Goal: Answer question/provide support: Share knowledge or assist other users

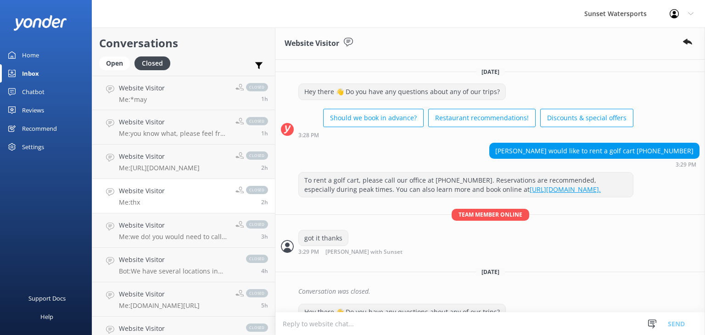
scroll to position [6771, 0]
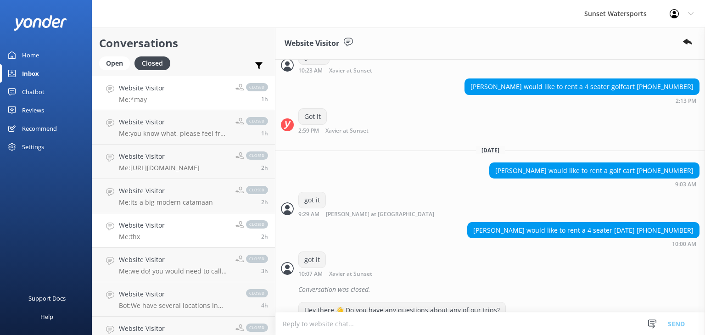
scroll to position [3390, 0]
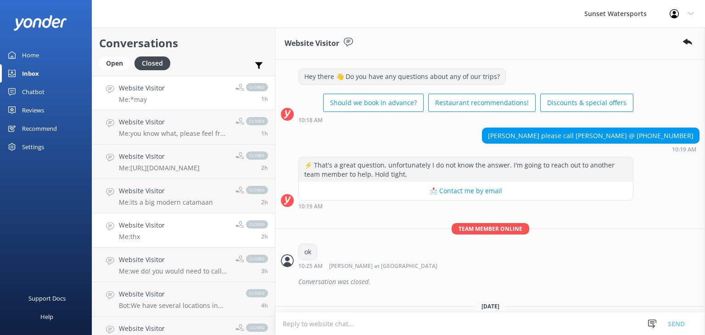
click at [148, 96] on p "Me: *may" at bounding box center [142, 99] width 46 height 8
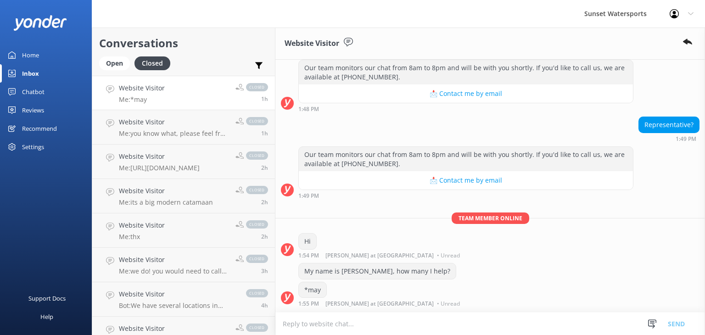
scroll to position [130, 0]
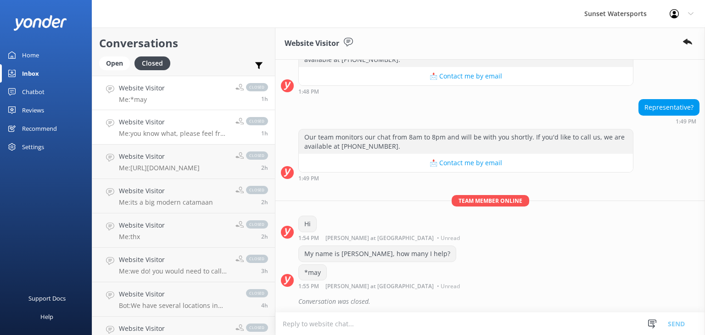
click at [196, 134] on p "Me: you know what, please feel free to reach out to me personally on my cell. I…" at bounding box center [174, 133] width 110 height 8
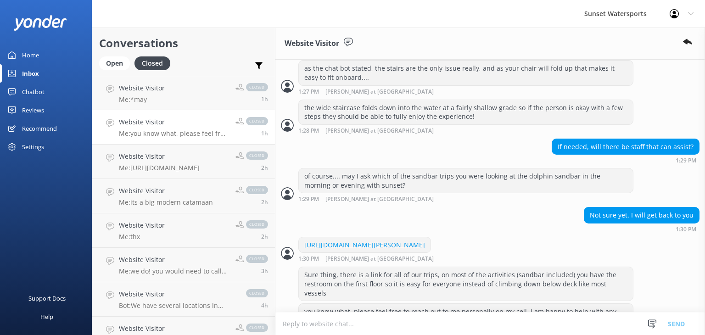
scroll to position [980, 0]
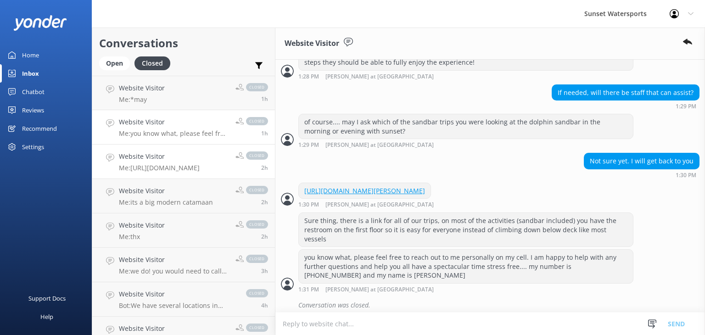
click at [167, 163] on div "Website Visitor Me: https://fareharbor.com/embeds/book/sunsetwatersportskeywest…" at bounding box center [159, 161] width 81 height 20
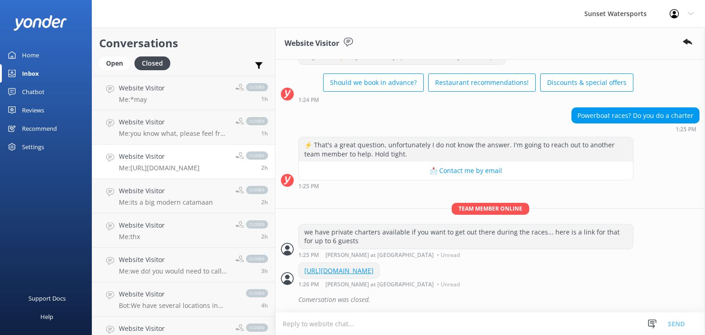
scroll to position [52, 0]
click at [187, 198] on p "Me: its a big modern catamaan" at bounding box center [166, 202] width 94 height 8
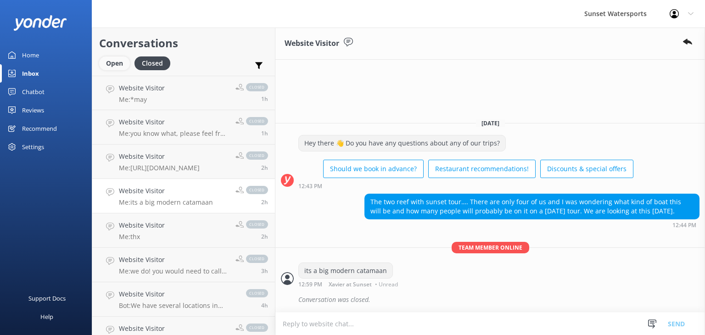
click at [106, 61] on div "Open" at bounding box center [114, 63] width 31 height 14
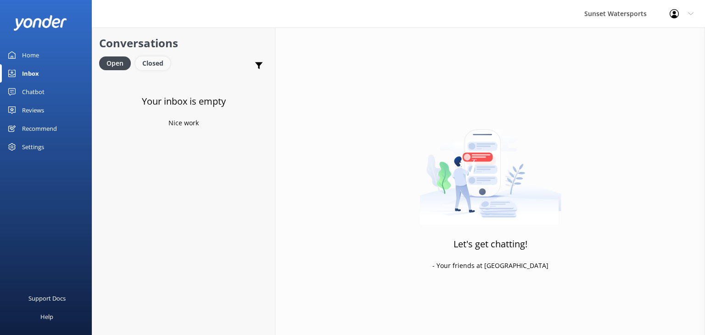
click at [159, 65] on div "Closed" at bounding box center [152, 63] width 35 height 14
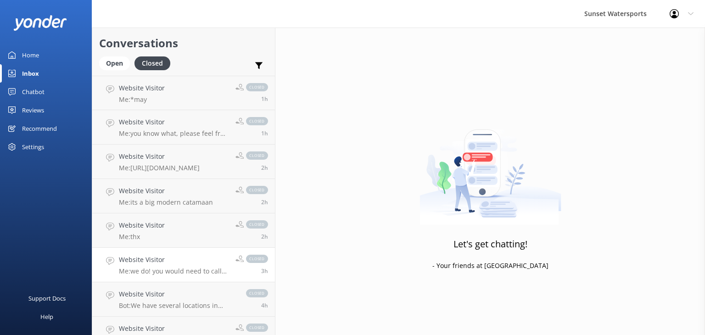
click at [188, 267] on div "Website Visitor Me: we do! you would need to call our office at 305-296.2554" at bounding box center [174, 265] width 110 height 20
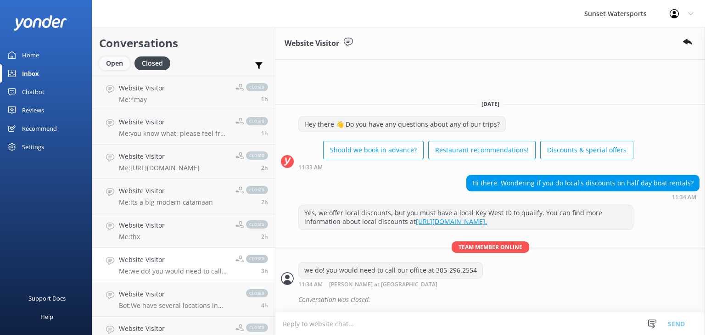
click at [108, 65] on div "Open" at bounding box center [114, 63] width 31 height 14
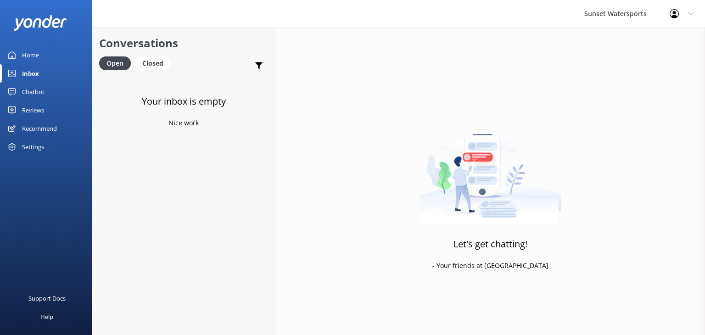
click at [145, 83] on div "Your inbox is empty Nice work" at bounding box center [183, 243] width 183 height 335
click at [159, 67] on div "Closed" at bounding box center [152, 63] width 35 height 14
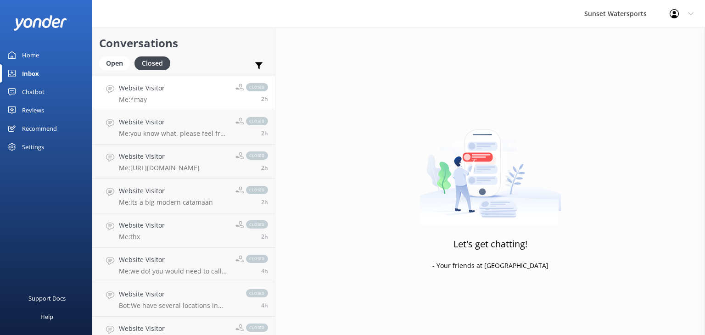
click at [232, 94] on div "closed 2h" at bounding box center [247, 93] width 39 height 20
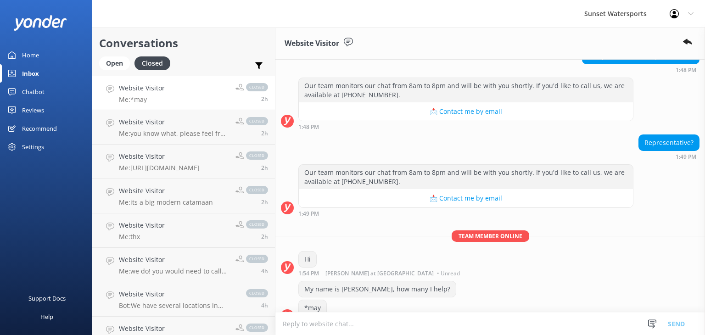
scroll to position [130, 0]
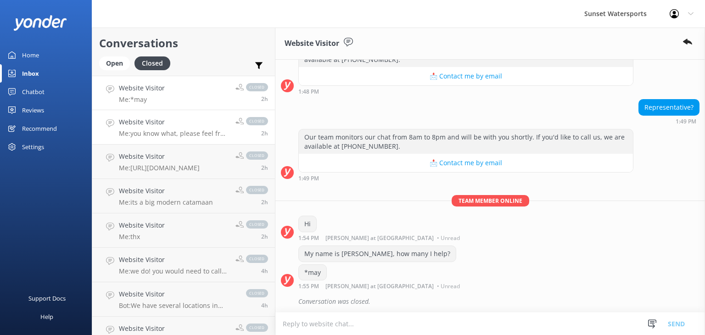
click at [237, 133] on div "2h" at bounding box center [251, 133] width 33 height 7
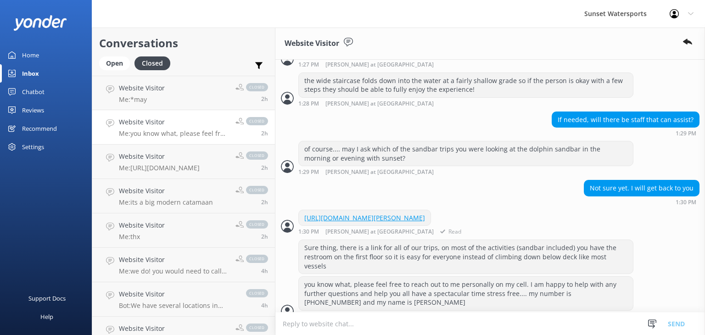
scroll to position [980, 0]
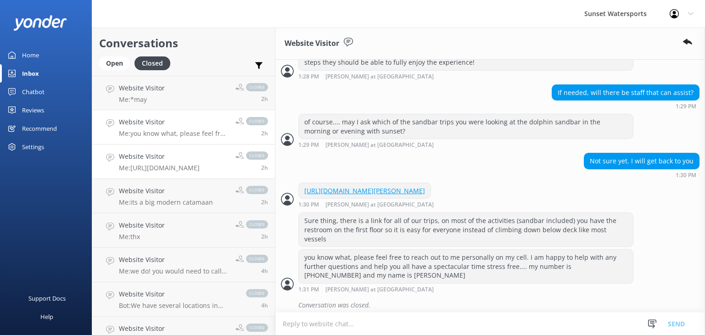
click at [170, 171] on p "Me: https://fareharbor.com/embeds/book/sunsetwatersportskeywest/items/576446/ca…" at bounding box center [159, 168] width 81 height 8
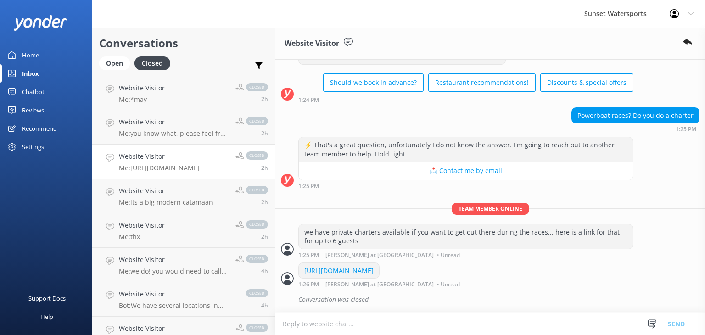
scroll to position [52, 0]
click at [200, 206] on p "Me: its a big modern catamaan" at bounding box center [166, 202] width 94 height 8
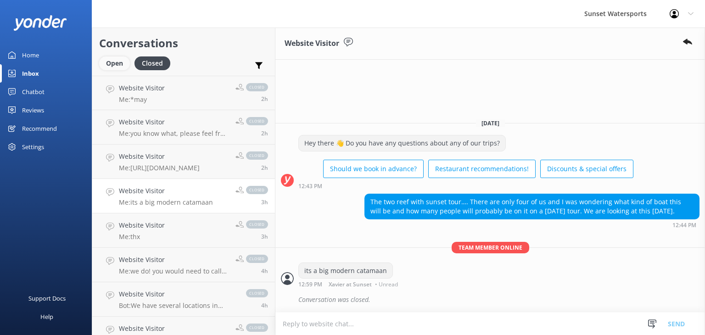
click at [107, 67] on div "Open" at bounding box center [114, 63] width 31 height 14
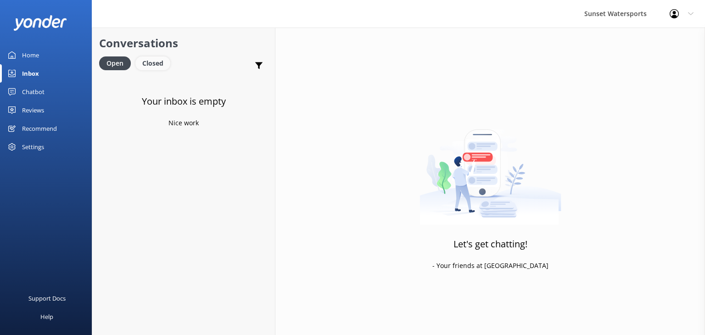
click at [141, 64] on div "Closed" at bounding box center [152, 63] width 35 height 14
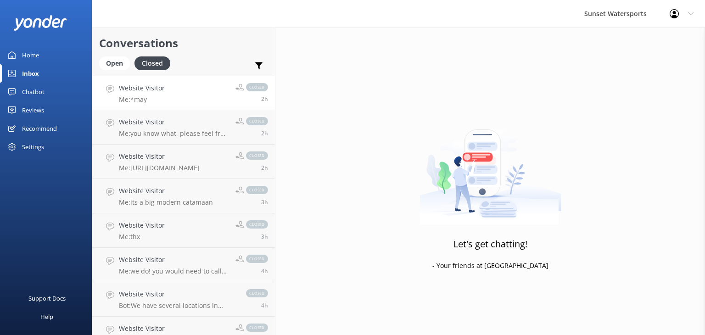
click at [211, 100] on link "Website Visitor Me: *may closed 2h" at bounding box center [183, 93] width 183 height 34
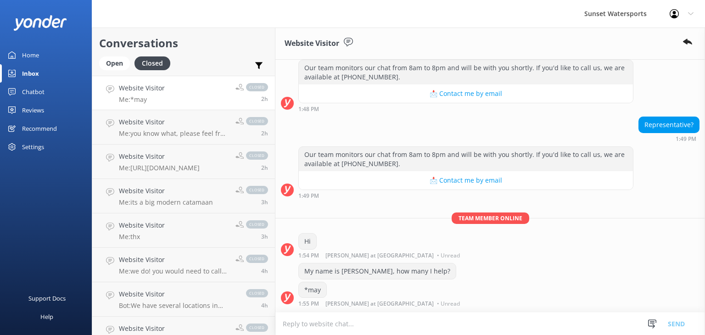
scroll to position [130, 0]
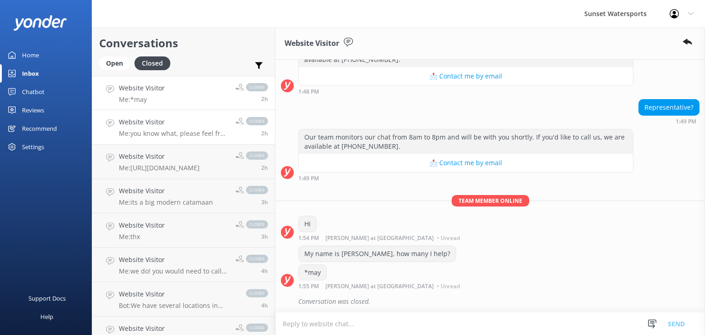
click at [208, 125] on h4 "Website Visitor" at bounding box center [174, 122] width 110 height 10
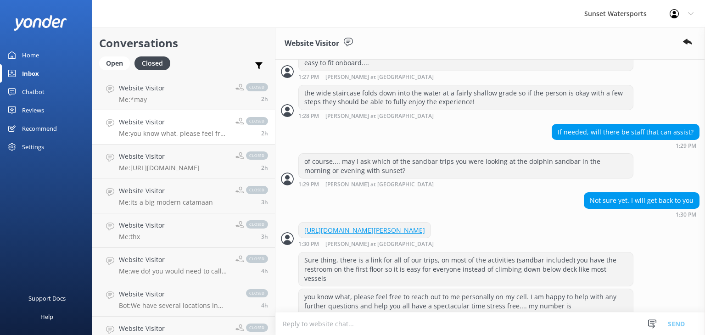
scroll to position [980, 0]
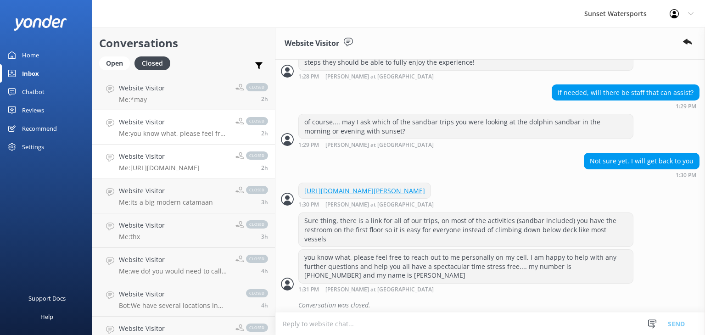
click at [189, 162] on div "Website Visitor Me: https://fareharbor.com/embeds/book/sunsetwatersportskeywest…" at bounding box center [159, 161] width 81 height 20
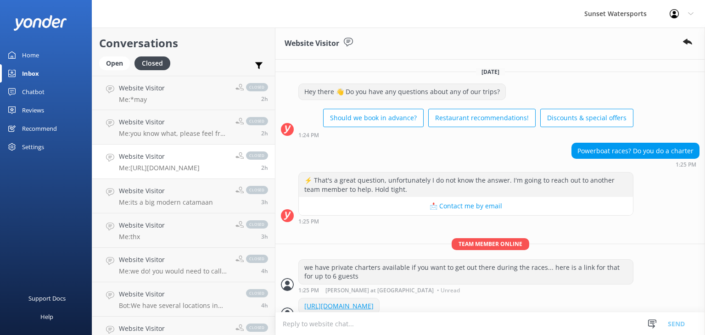
scroll to position [52, 0]
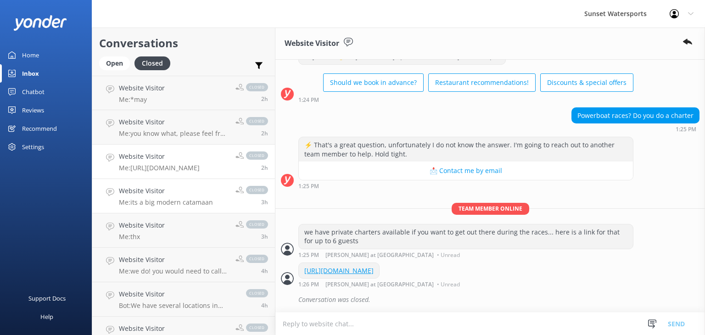
click at [183, 196] on div "Website Visitor Me: its a big modern catamaan" at bounding box center [166, 196] width 94 height 20
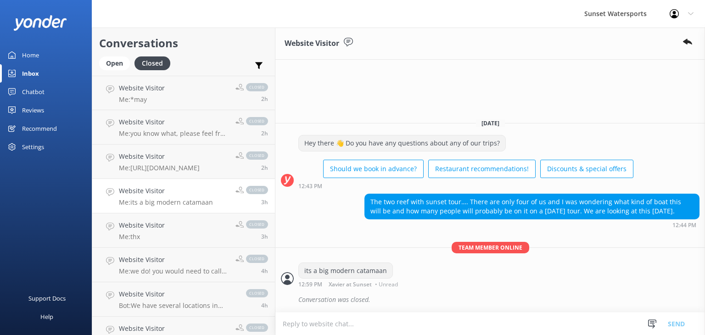
click at [111, 74] on div "Open Closed" at bounding box center [137, 67] width 76 height 22
click at [112, 66] on div "Open" at bounding box center [114, 63] width 31 height 14
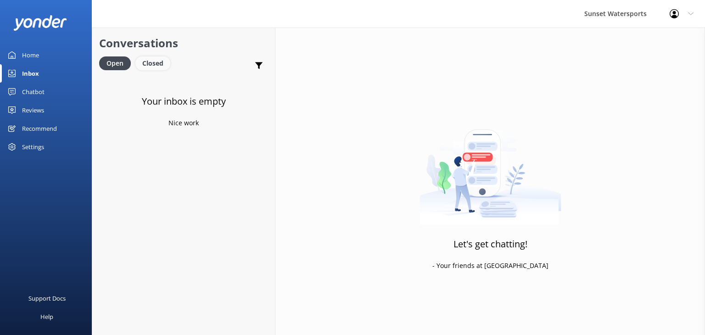
click at [161, 65] on div "Closed" at bounding box center [152, 63] width 35 height 14
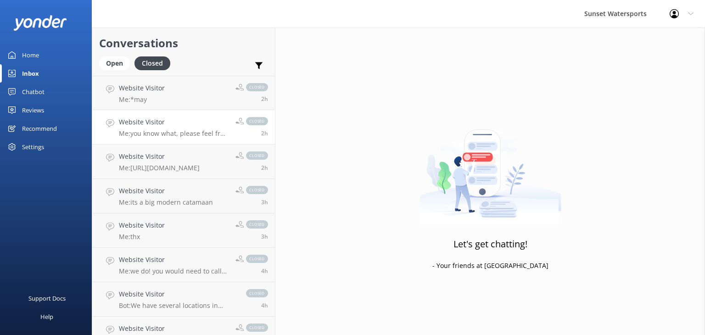
click at [178, 110] on link "Website Visitor Me: you know what, please feel free to reach out to me personal…" at bounding box center [183, 127] width 183 height 34
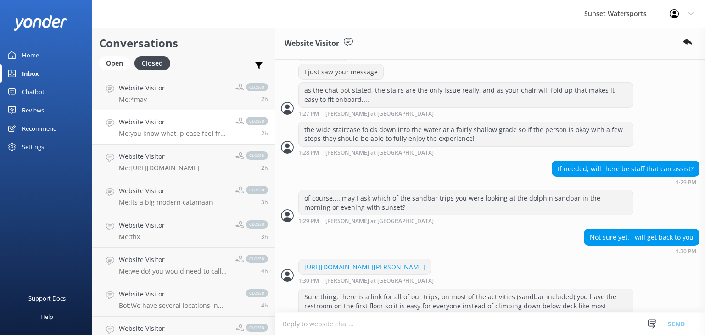
scroll to position [980, 0]
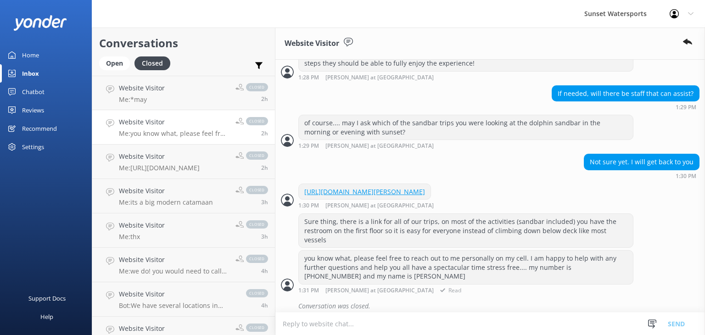
scroll to position [980, 0]
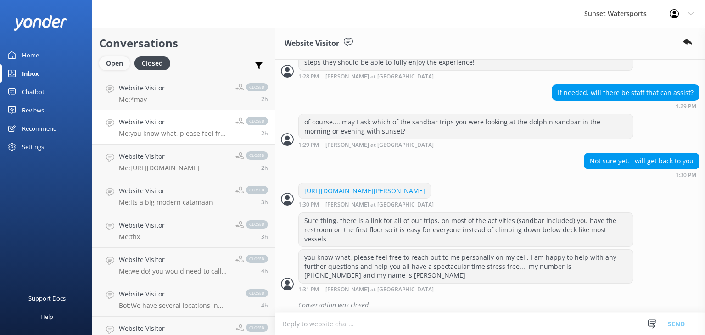
click at [115, 69] on div "Open" at bounding box center [114, 63] width 31 height 14
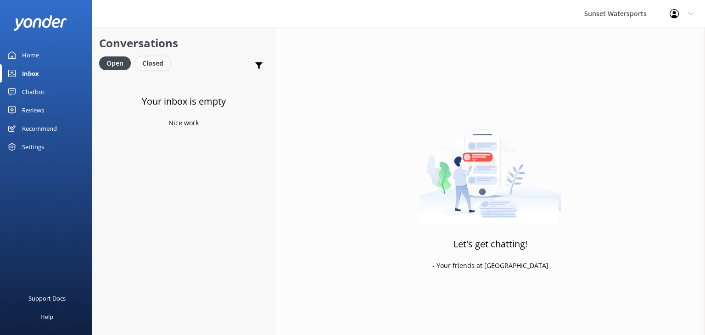
click at [160, 65] on div "Closed" at bounding box center [152, 63] width 35 height 14
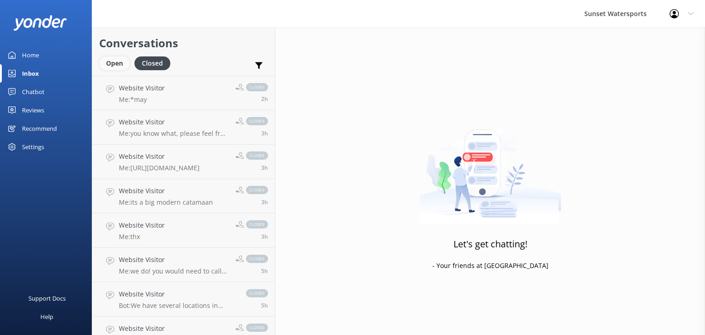
click at [115, 65] on div "Open" at bounding box center [114, 63] width 31 height 14
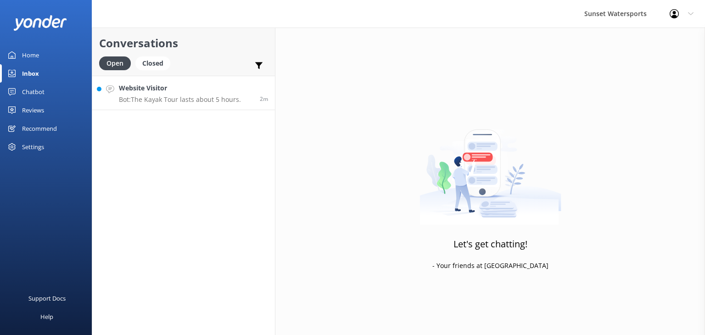
click at [194, 99] on p "Bot: The Kayak Tour lasts about 5 hours." at bounding box center [180, 99] width 122 height 8
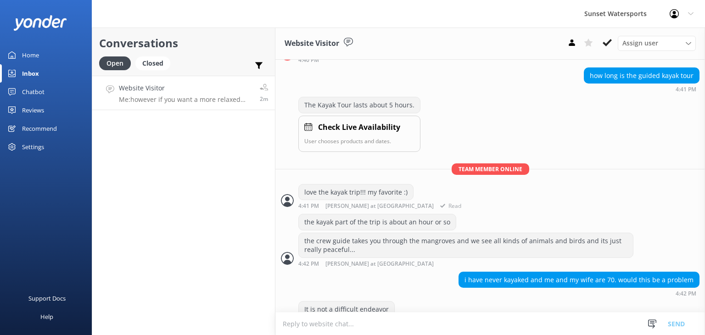
scroll to position [120, 0]
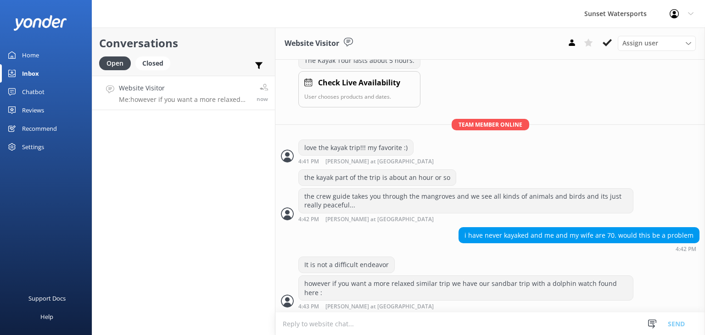
click at [197, 100] on p "Me: however if you want a more relaxed similar trip we have our sandbar trip wi…" at bounding box center [184, 99] width 131 height 8
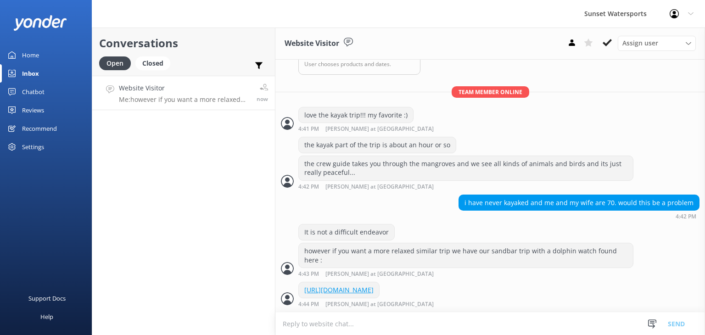
click at [174, 94] on div "Website Visitor Me: however if you want a more relaxed similar trip we have our…" at bounding box center [184, 93] width 131 height 20
click at [153, 64] on div "Closed" at bounding box center [152, 63] width 35 height 14
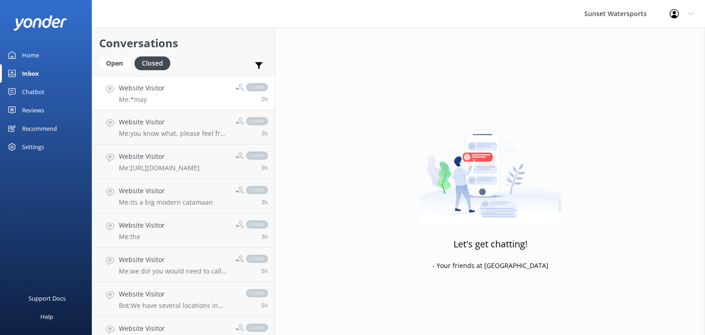
click at [216, 97] on link "Website Visitor Me: *may closed 2h" at bounding box center [183, 93] width 183 height 34
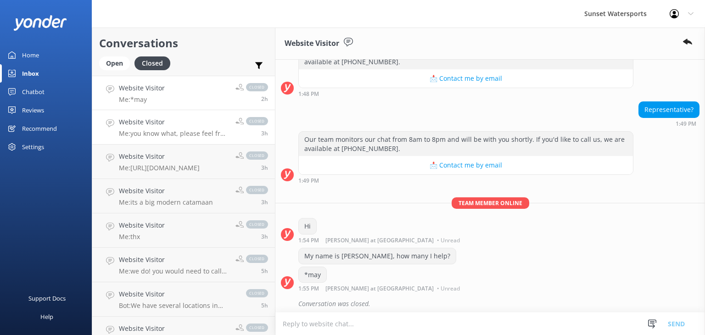
scroll to position [130, 0]
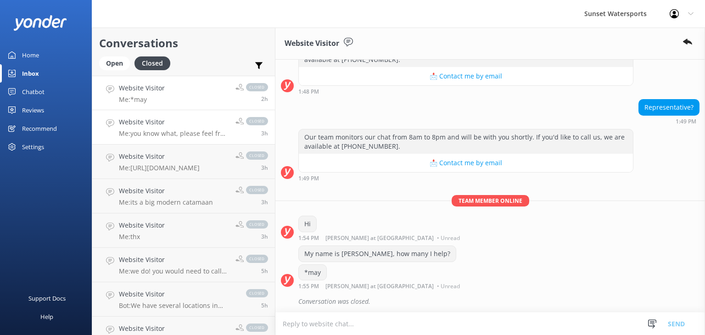
click at [202, 134] on p "Me: you know what, please feel free to reach out to me personally on my cell. I…" at bounding box center [174, 133] width 110 height 8
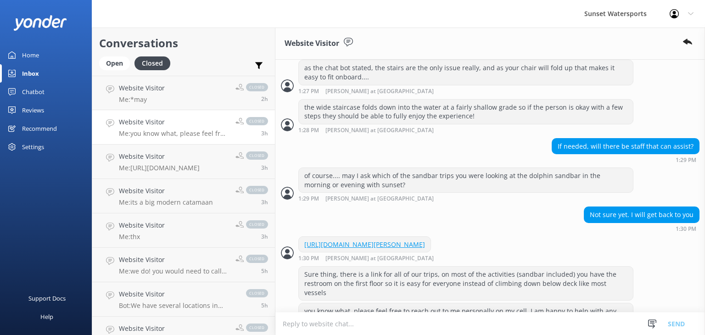
scroll to position [980, 0]
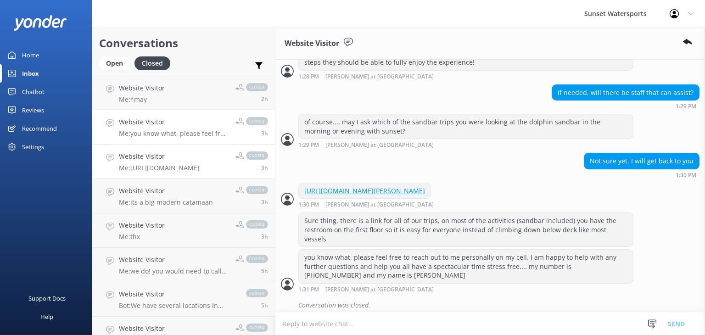
click at [200, 165] on p "Me: https://fareharbor.com/embeds/book/sunsetwatersportskeywest/items/576446/ca…" at bounding box center [159, 168] width 81 height 8
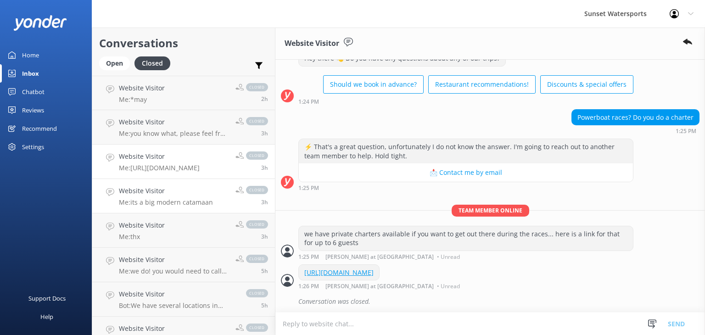
scroll to position [52, 0]
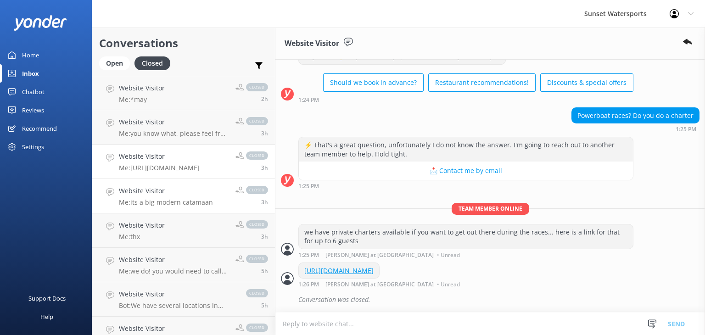
click at [177, 206] on p "Me: its a big modern catamaan" at bounding box center [166, 202] width 94 height 8
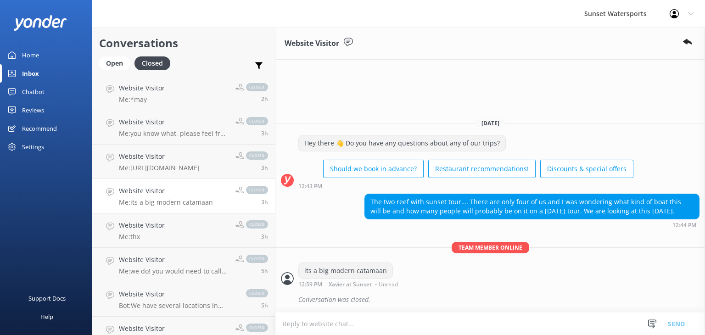
click at [183, 208] on link "Website Visitor Me: its a big modern catamaan closed 3h" at bounding box center [183, 196] width 183 height 34
click at [179, 235] on link "Website Visitor Me: thx closed 3h" at bounding box center [183, 230] width 183 height 34
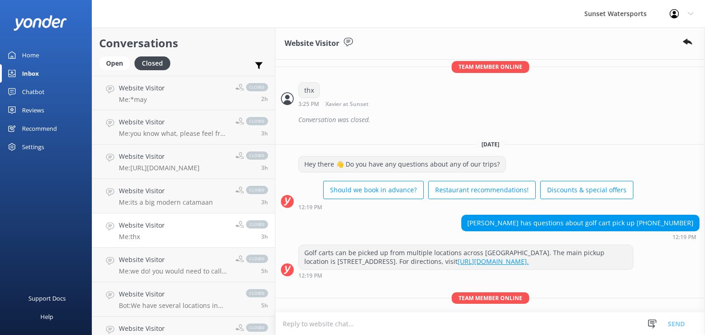
scroll to position [6771, 0]
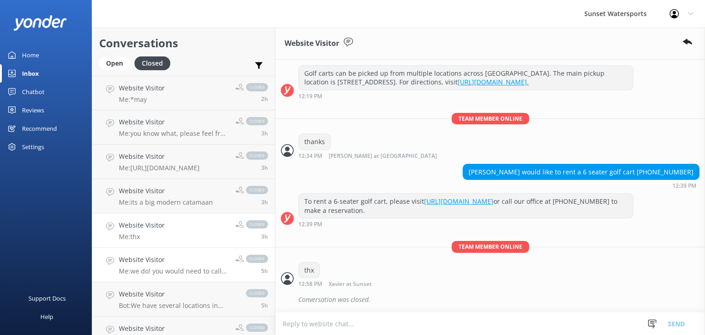
click at [165, 272] on p "Me: we do! you would need to call our office at 305-296.2554" at bounding box center [174, 271] width 110 height 8
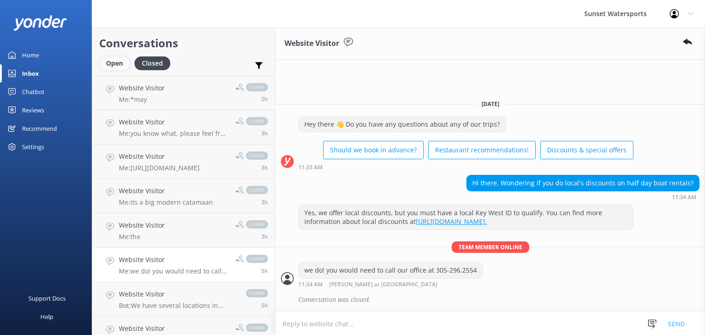
click at [116, 68] on div "Open" at bounding box center [114, 63] width 31 height 14
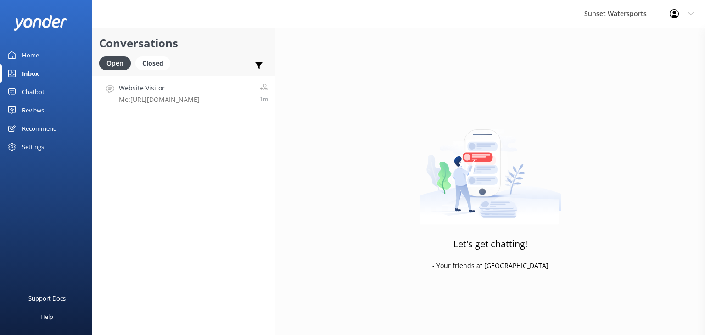
click at [185, 94] on div "Website Visitor Me: https://fareharbor.com/embeds/book/sunsetwatersportskeywest…" at bounding box center [159, 93] width 81 height 20
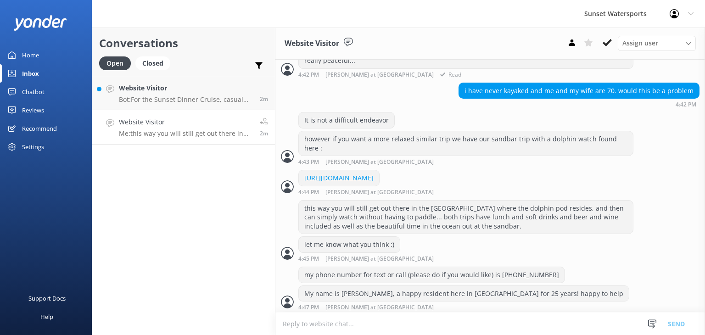
scroll to position [283, 0]
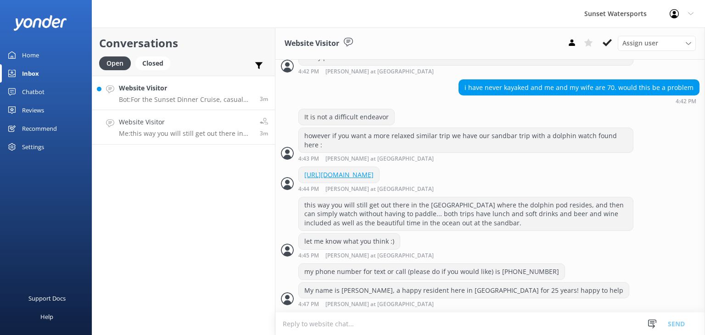
click at [215, 96] on p "Bot: For the Sunset Dinner Cruise, casual and comfortable attire is perfect to …" at bounding box center [186, 99] width 134 height 8
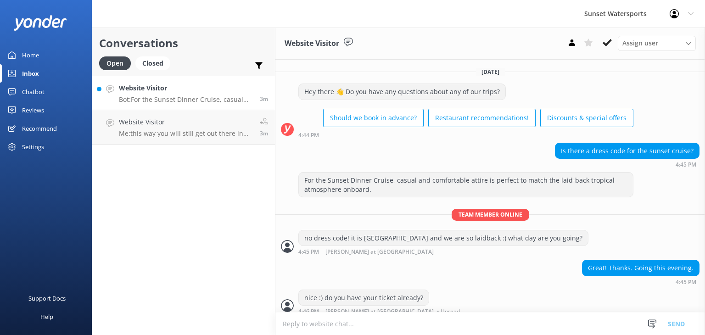
scroll to position [6, 0]
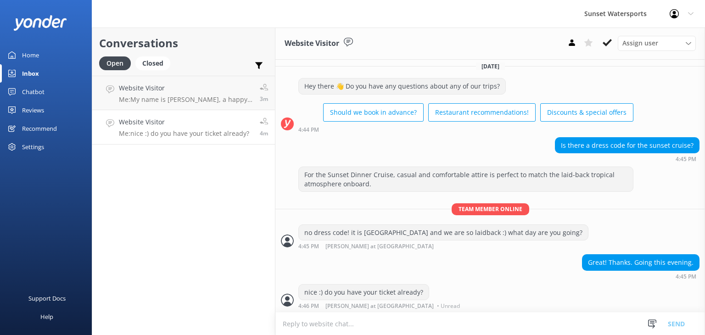
click at [192, 132] on p "Me: nice :) do you have your ticket already?" at bounding box center [184, 133] width 130 height 8
click at [207, 94] on div "Website Visitor Me: My name is Lucas, a happy resident here in Key West for 25 …" at bounding box center [186, 93] width 134 height 20
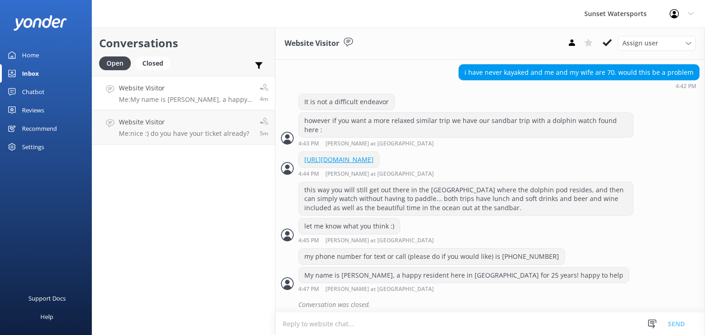
scroll to position [303, 0]
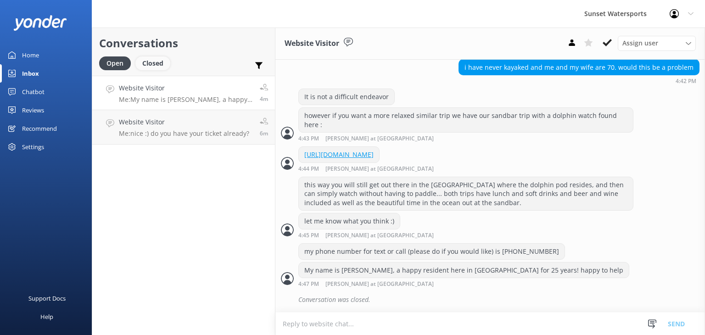
click at [146, 59] on div "Closed" at bounding box center [152, 63] width 35 height 14
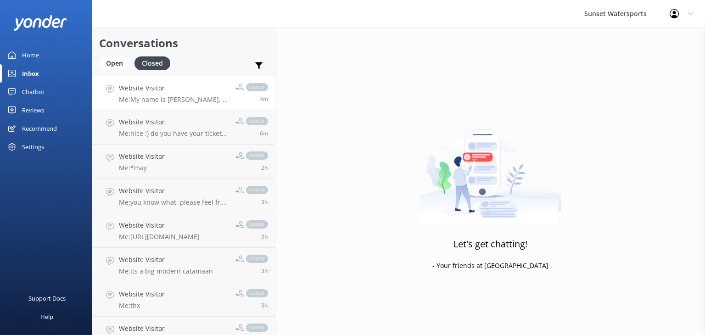
click at [189, 96] on p "Me: My name is Lucas, a happy resident here in Key West for 25 years! happy to …" at bounding box center [174, 99] width 110 height 8
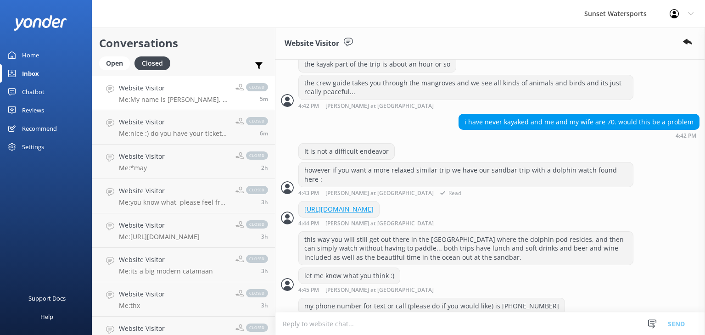
scroll to position [303, 0]
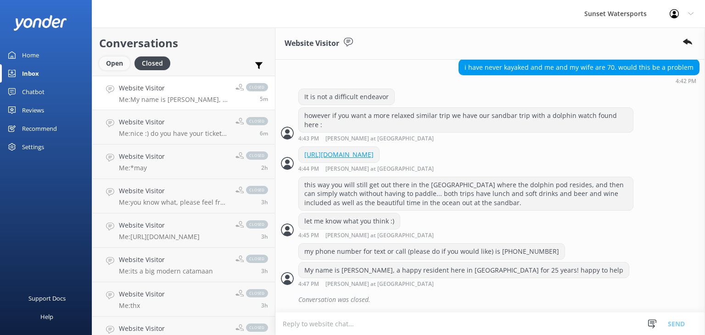
click at [115, 67] on div "Open" at bounding box center [114, 63] width 31 height 14
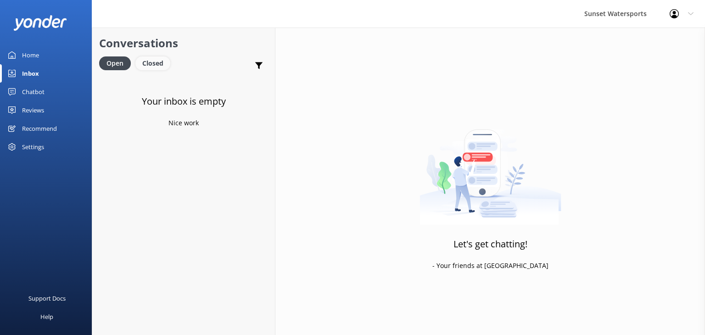
click at [150, 61] on div "Closed" at bounding box center [152, 63] width 35 height 14
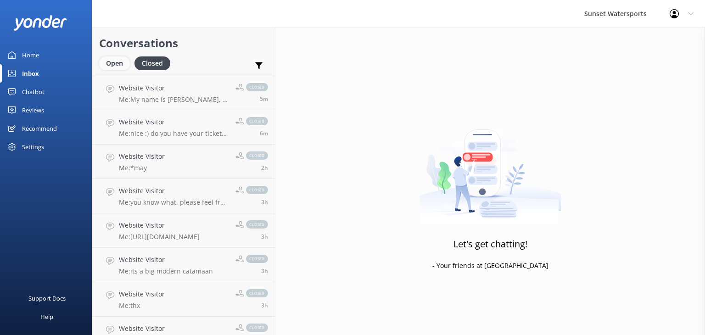
click at [117, 64] on div "Open" at bounding box center [114, 63] width 31 height 14
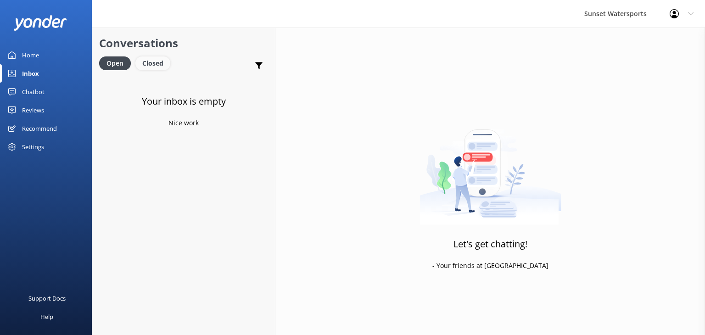
click at [152, 65] on div "Closed" at bounding box center [152, 63] width 35 height 14
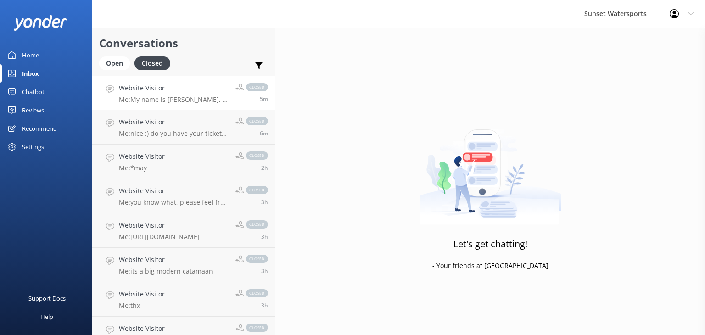
click at [180, 103] on p "Me: My name is Lucas, a happy resident here in Key West for 25 years! happy to …" at bounding box center [174, 99] width 110 height 8
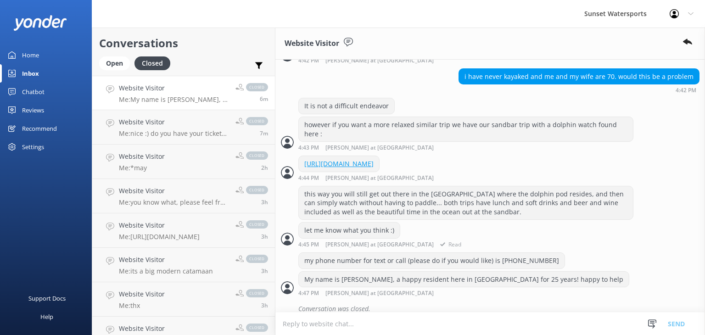
scroll to position [324, 0]
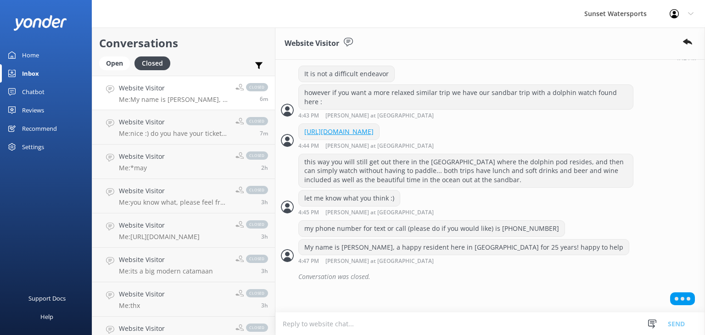
click at [185, 94] on div "Website Visitor Me: My name is Lucas, a happy resident here in Key West for 25 …" at bounding box center [174, 93] width 110 height 20
click at [162, 232] on div "Website Visitor Me: https://fareharbor.com/embeds/book/sunsetwatersportskeywest…" at bounding box center [159, 230] width 81 height 20
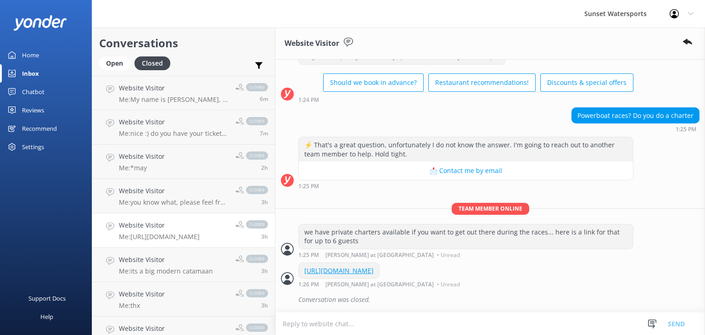
scroll to position [52, 0]
click at [174, 201] on p "Me: you know what, please feel free to reach out to me personally on my cell. I…" at bounding box center [174, 202] width 110 height 8
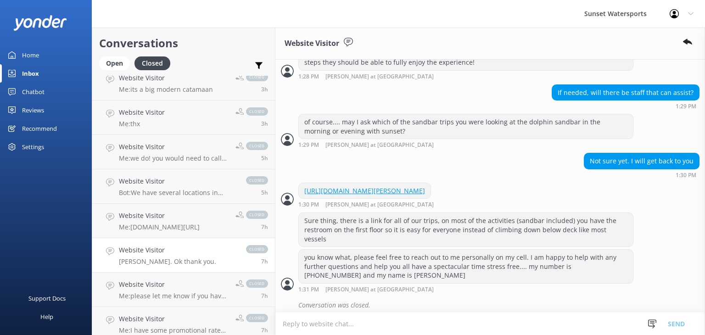
scroll to position [183, 0]
click at [197, 188] on p "Bot: We have several locations in Key West. Our main check-in spot is at 201 Wi…" at bounding box center [178, 191] width 118 height 8
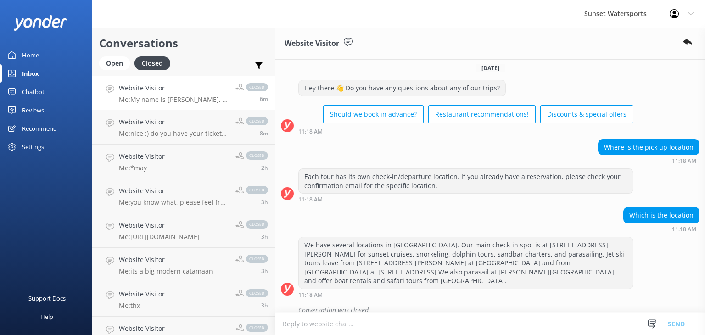
click at [175, 94] on div "Website Visitor Me: My name is Lucas, a happy resident here in Key West for 25 …" at bounding box center [174, 93] width 110 height 20
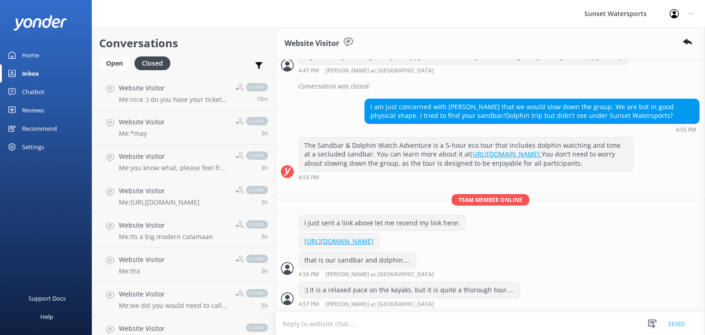
scroll to position [542, 0]
click at [112, 55] on div "Conversations Open Closed Important Assigned to me Unassigned" at bounding box center [183, 52] width 183 height 48
click at [113, 60] on div "Open" at bounding box center [114, 63] width 31 height 14
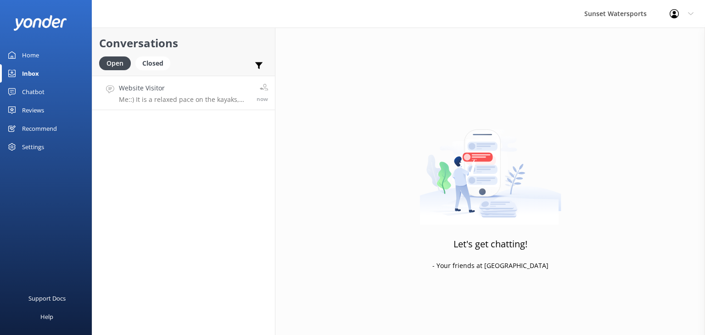
click at [156, 97] on p "Me: :) It is a relaxed pace on the kayaks, but it is quite a thorough tour...." at bounding box center [184, 99] width 131 height 8
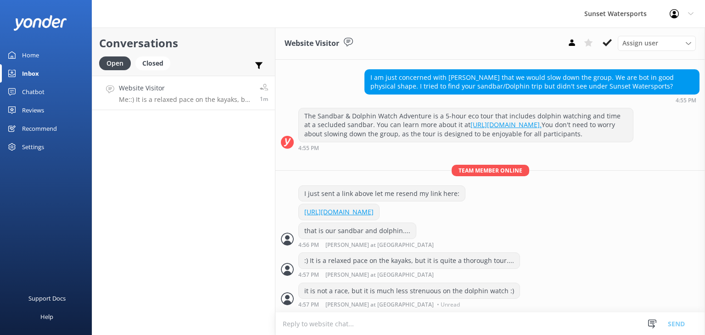
scroll to position [571, 0]
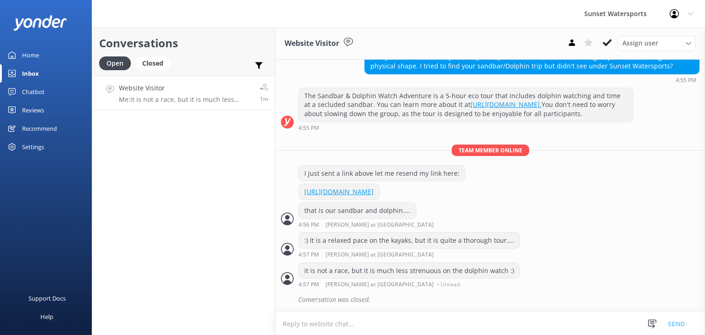
scroll to position [591, 0]
click at [177, 98] on p "Me: it is not a race, but it is much less strenuous on the dolphin watch :)" at bounding box center [184, 99] width 131 height 8
click at [175, 98] on p "Me: it is not a race, but it is much less strenuous on the dolphin watch :)" at bounding box center [184, 99] width 131 height 8
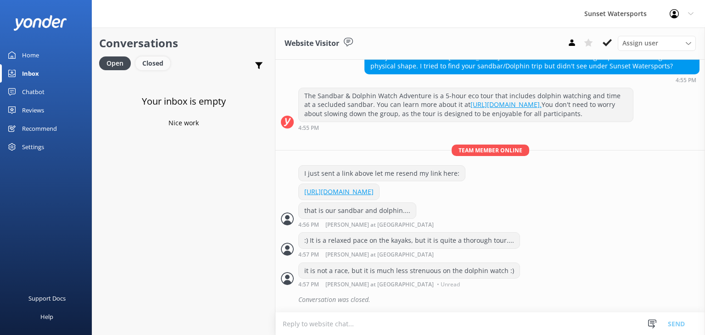
click at [143, 58] on div "Closed" at bounding box center [152, 63] width 35 height 14
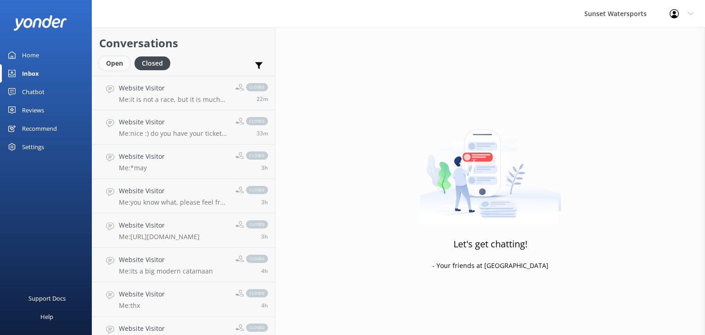
click at [121, 65] on div "Open" at bounding box center [114, 63] width 31 height 14
